Goal: Information Seeking & Learning: Learn about a topic

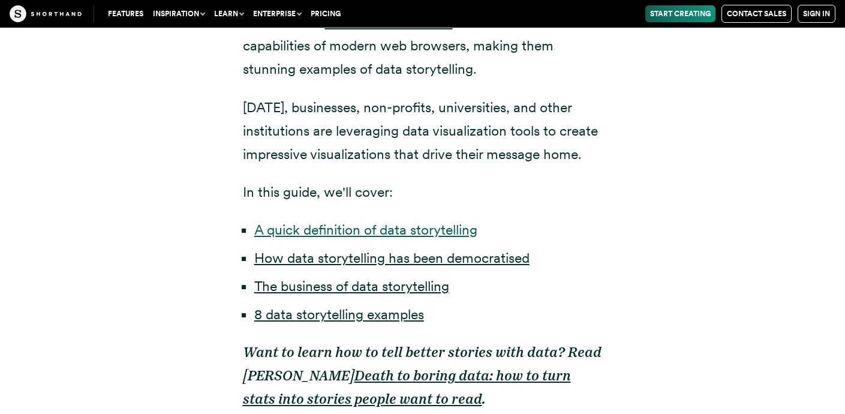
scroll to position [773, 0]
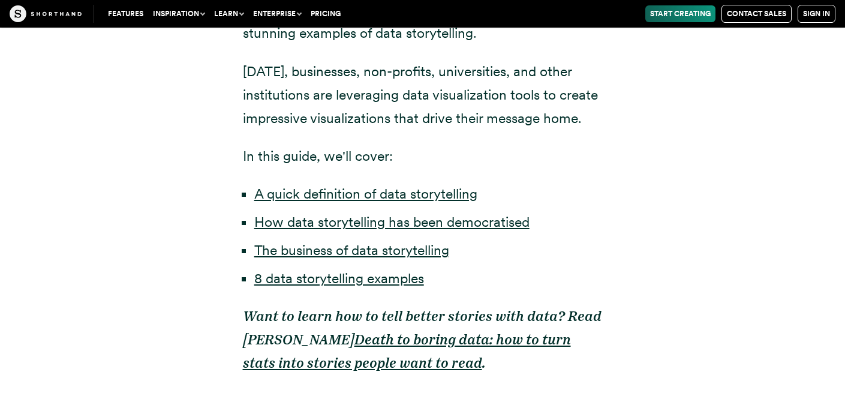
click at [384, 288] on li "8 data storytelling examples" at bounding box center [428, 278] width 348 height 23
click at [384, 275] on link "8 data storytelling examples" at bounding box center [339, 278] width 170 height 17
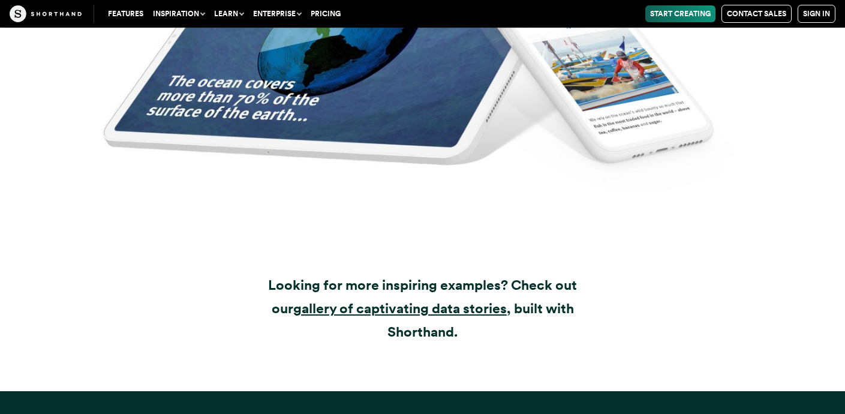
scroll to position [13846, 0]
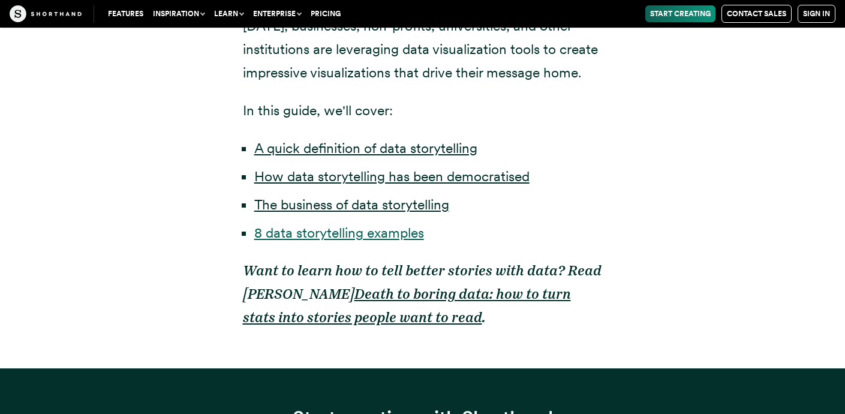
scroll to position [773, 0]
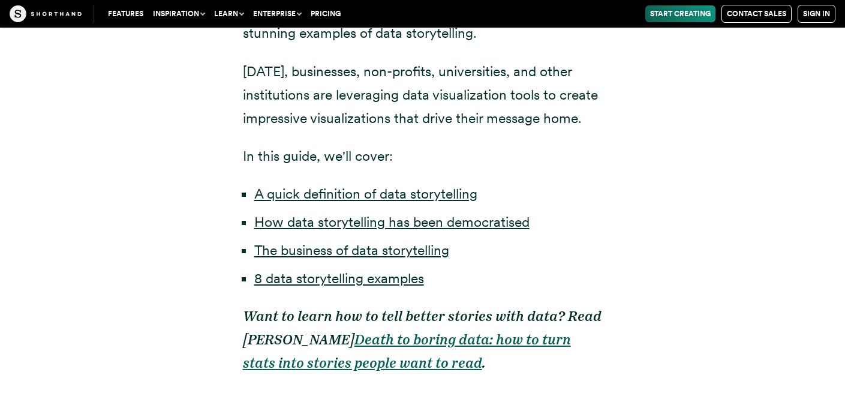
click at [352, 342] on strong "Death to boring data: how to turn stats into stories people want to read" at bounding box center [407, 351] width 328 height 40
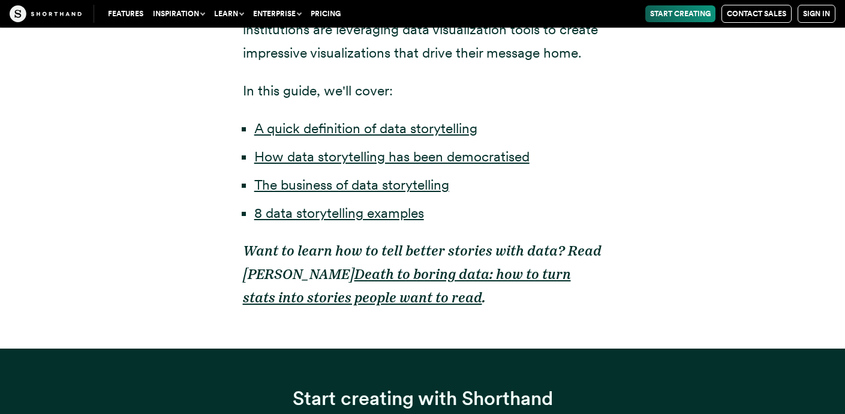
scroll to position [862, 0]
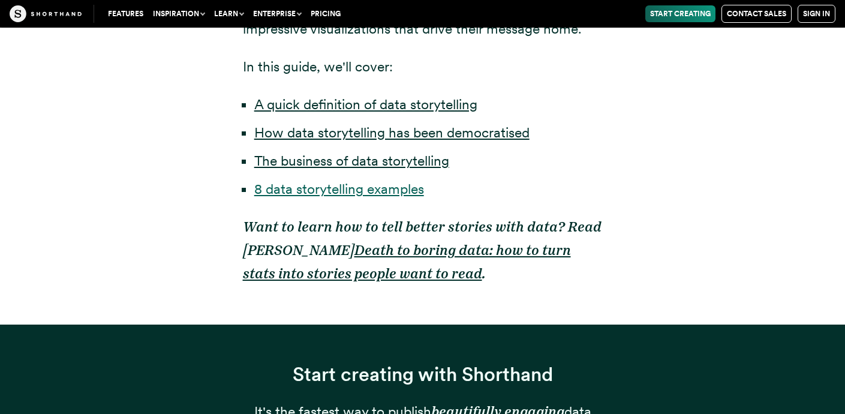
click at [310, 190] on link "8 data storytelling examples" at bounding box center [339, 188] width 170 height 17
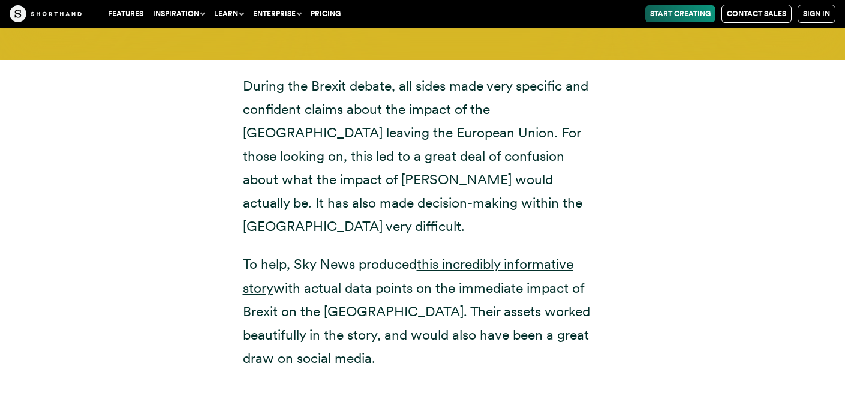
scroll to position [4361, 0]
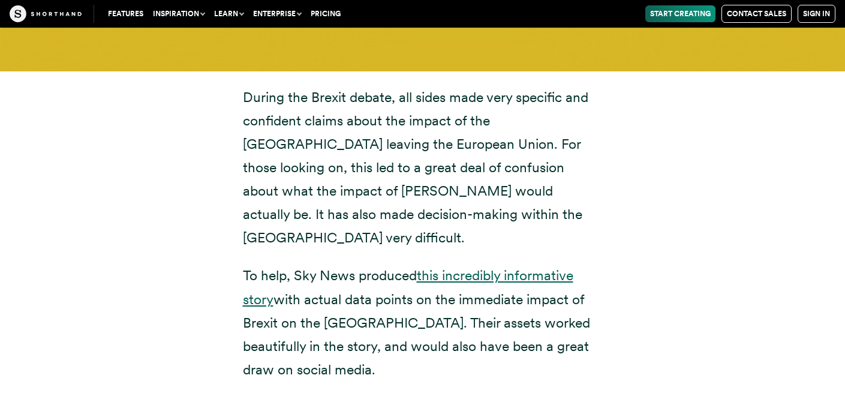
click at [453, 267] on link "this incredibly informative story" at bounding box center [408, 287] width 330 height 40
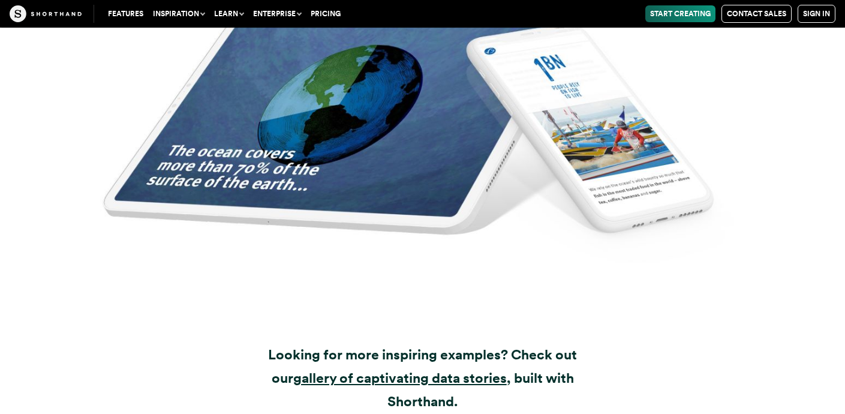
scroll to position [13740, 0]
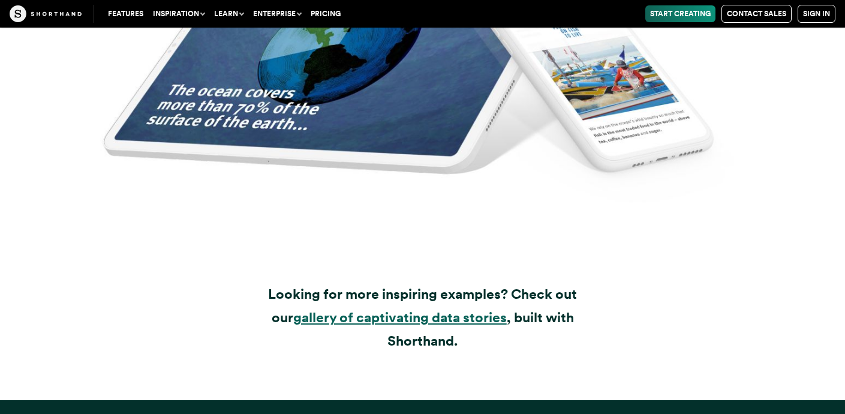
click at [330, 309] on strong "gallery of captivating data stories" at bounding box center [399, 317] width 213 height 17
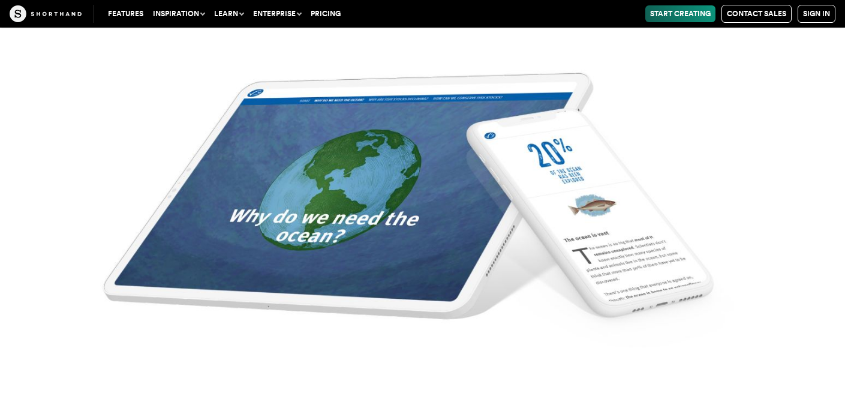
click at [431, 241] on img at bounding box center [422, 207] width 845 height 414
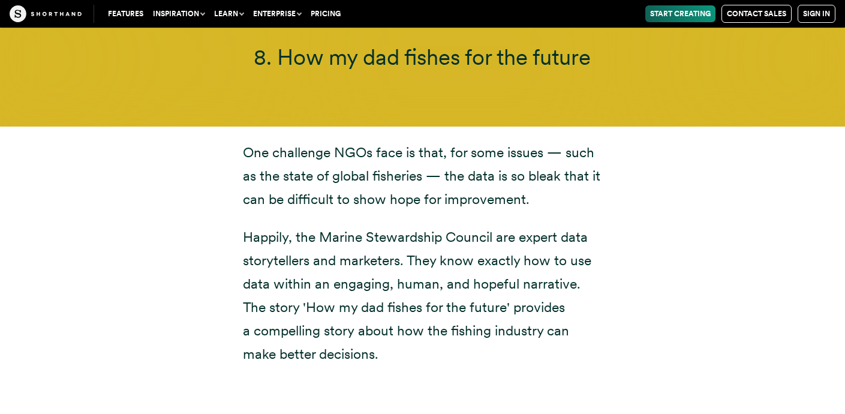
scroll to position [12687, 0]
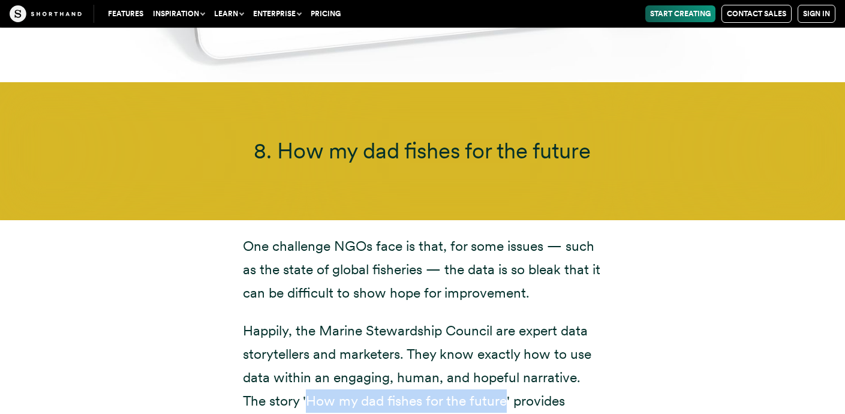
drag, startPoint x: 306, startPoint y: 302, endPoint x: 503, endPoint y: 297, distance: 197.3
click at [503, 319] on p "Happily, the Marine Stewardship Council are expert data storytellers and market…" at bounding box center [423, 389] width 360 height 141
copy p "How my dad fishes for the future"
